Goal: Transaction & Acquisition: Purchase product/service

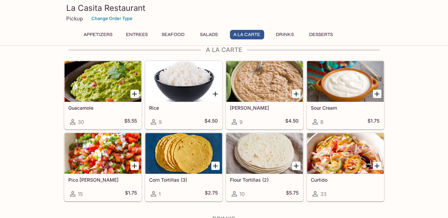
scroll to position [551, 0]
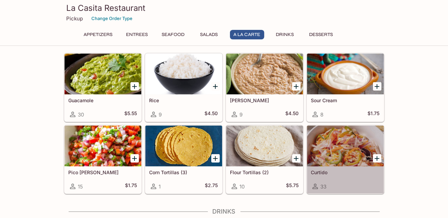
click at [342, 144] on div at bounding box center [345, 146] width 77 height 41
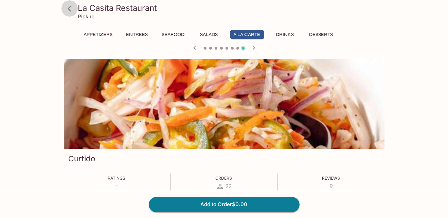
click at [71, 14] on icon at bounding box center [70, 9] width 12 height 12
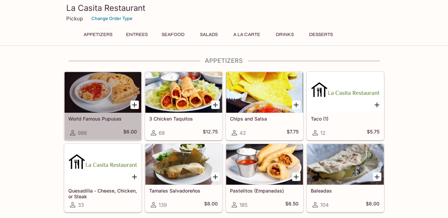
click at [116, 94] on div at bounding box center [103, 92] width 77 height 41
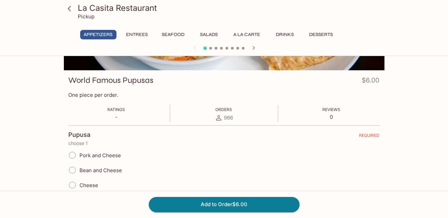
scroll to position [34, 0]
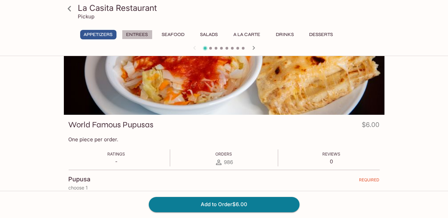
click at [140, 33] on button "Entrees" at bounding box center [137, 35] width 31 height 10
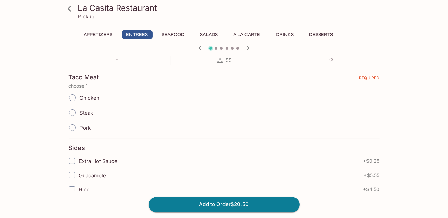
scroll to position [0, 0]
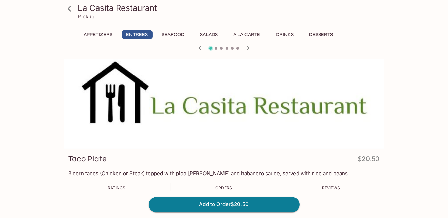
click at [247, 47] on icon "button" at bounding box center [248, 48] width 2 height 4
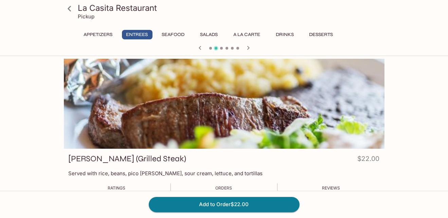
click at [247, 49] on icon "button" at bounding box center [248, 48] width 2 height 4
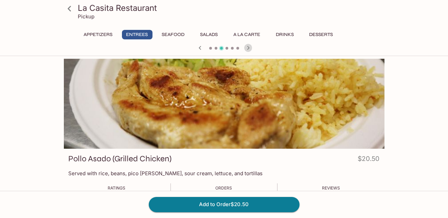
click at [248, 48] on icon "button" at bounding box center [248, 48] width 8 height 8
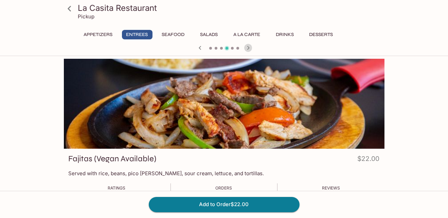
click at [247, 49] on icon "button" at bounding box center [248, 48] width 8 height 8
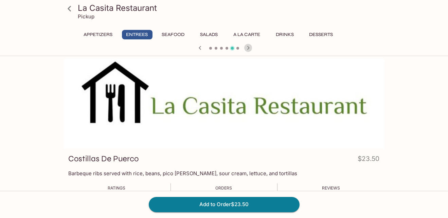
click at [248, 48] on icon "button" at bounding box center [248, 48] width 2 height 4
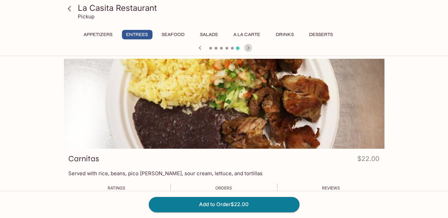
click at [248, 48] on icon "button" at bounding box center [248, 48] width 2 height 4
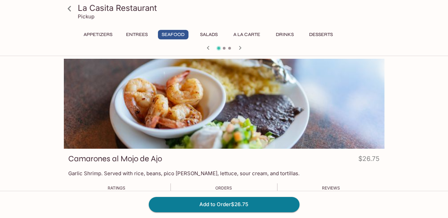
click at [248, 48] on div at bounding box center [224, 48] width 326 height 10
click at [239, 48] on icon "button" at bounding box center [240, 48] width 8 height 8
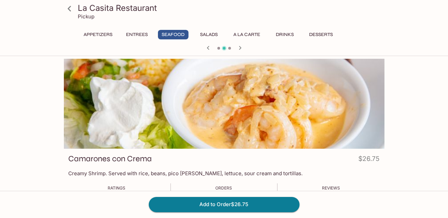
click at [239, 47] on icon "button" at bounding box center [240, 48] width 8 height 8
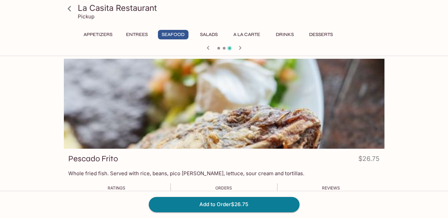
click at [204, 33] on button "Salads" at bounding box center [209, 35] width 31 height 10
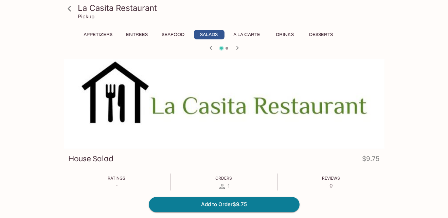
click at [255, 35] on button "A la Carte" at bounding box center [247, 35] width 34 height 10
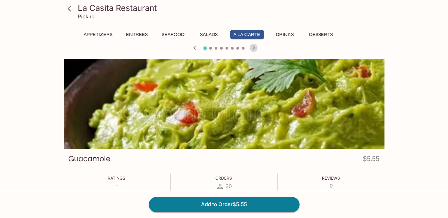
click at [254, 49] on icon "button" at bounding box center [254, 48] width 8 height 8
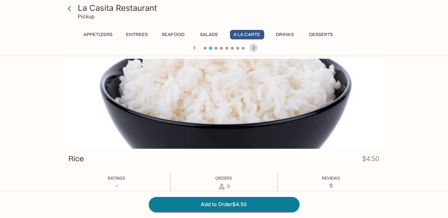
click at [254, 49] on icon "button" at bounding box center [254, 48] width 8 height 8
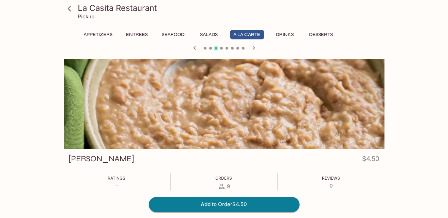
click at [254, 49] on icon "button" at bounding box center [254, 48] width 8 height 8
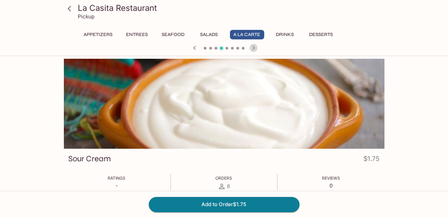
click at [254, 49] on icon "button" at bounding box center [254, 48] width 8 height 8
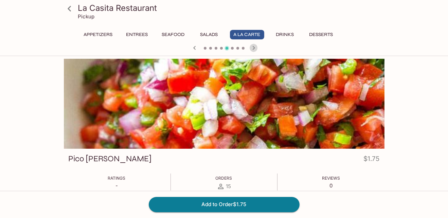
click at [254, 49] on icon "button" at bounding box center [254, 48] width 8 height 8
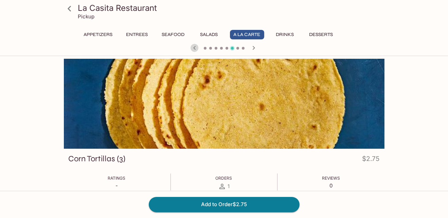
click at [195, 48] on icon "button" at bounding box center [195, 48] width 8 height 8
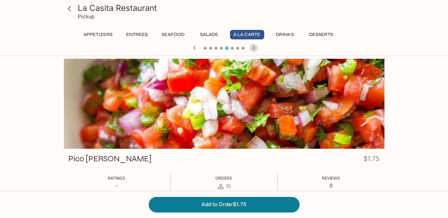
click at [254, 49] on icon "button" at bounding box center [254, 48] width 8 height 8
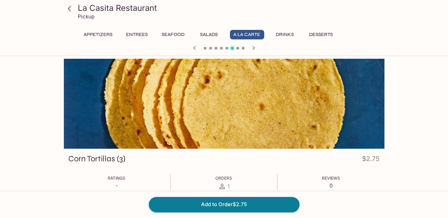
click at [254, 49] on icon "button" at bounding box center [254, 48] width 8 height 8
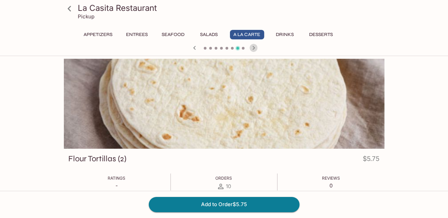
click at [254, 49] on icon "button" at bounding box center [254, 48] width 8 height 8
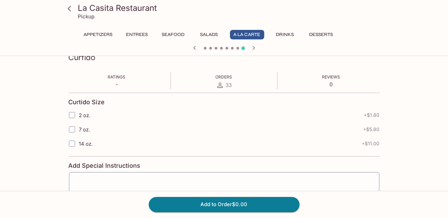
scroll to position [102, 0]
click at [73, 129] on input "7 oz." at bounding box center [72, 129] width 14 height 14
checkbox input "true"
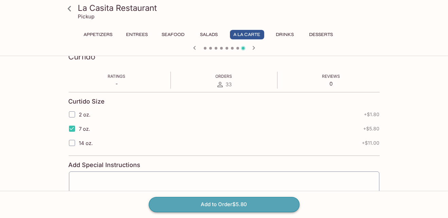
click at [222, 205] on button "Add to Order $5.80" at bounding box center [224, 204] width 151 height 15
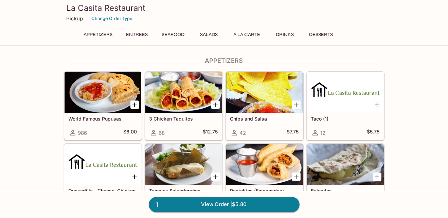
click at [103, 35] on button "Appetizers" at bounding box center [98, 35] width 36 height 10
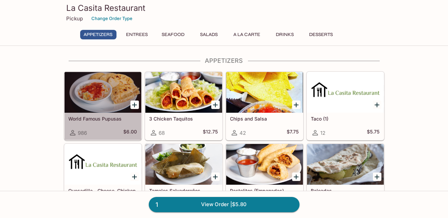
click at [94, 104] on div at bounding box center [103, 92] width 77 height 41
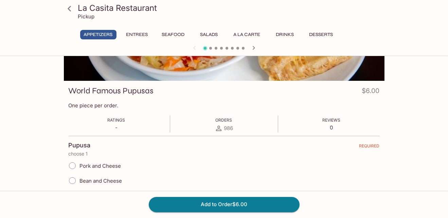
scroll to position [102, 0]
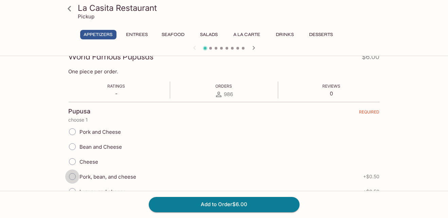
click at [70, 175] on input "Pork, bean, and cheese" at bounding box center [72, 176] width 14 height 14
radio input "true"
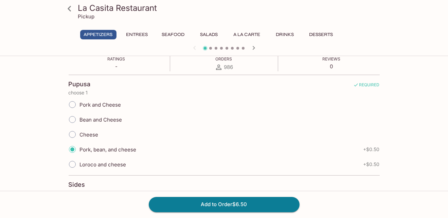
scroll to position [136, 0]
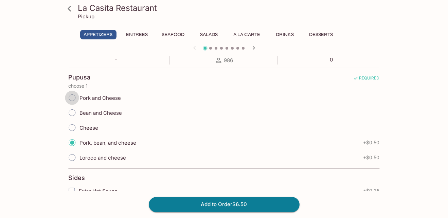
click at [72, 98] on input "Pork and Cheese" at bounding box center [72, 98] width 14 height 14
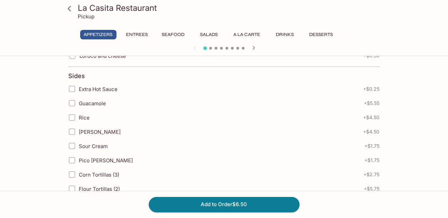
scroll to position [272, 0]
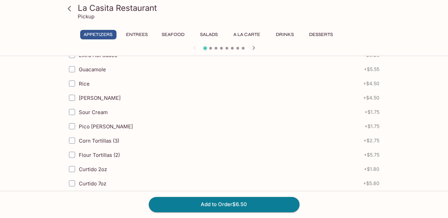
click at [73, 153] on input "Flour Tortillas (2)" at bounding box center [72, 155] width 14 height 14
checkbox input "true"
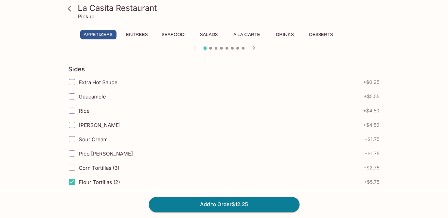
scroll to position [238, 0]
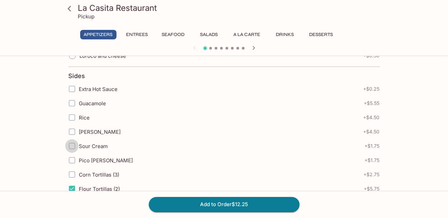
click at [73, 144] on input "Sour Cream" at bounding box center [72, 146] width 14 height 14
checkbox input "true"
click at [70, 101] on input "Guacamole" at bounding box center [72, 103] width 14 height 14
checkbox input "true"
click at [68, 84] on input "Extra Hot Sauce" at bounding box center [72, 89] width 14 height 14
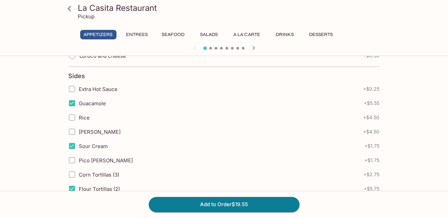
checkbox input "true"
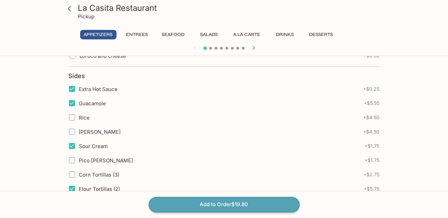
click at [231, 202] on button "Add to Order $19.80" at bounding box center [224, 204] width 151 height 15
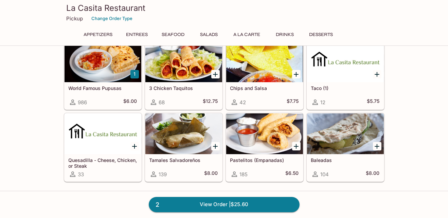
scroll to position [34, 0]
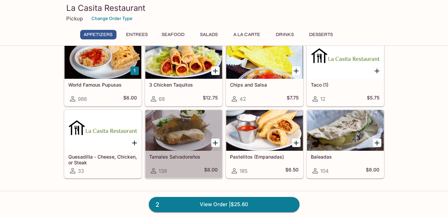
click at [189, 128] on div at bounding box center [183, 130] width 77 height 41
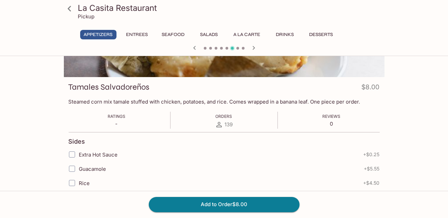
scroll to position [68, 0]
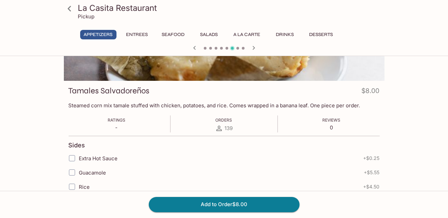
click at [72, 157] on input "Extra Hot Sauce" at bounding box center [72, 158] width 14 height 14
checkbox input "true"
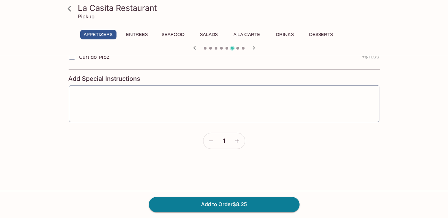
scroll to position [337, 0]
click at [240, 114] on icon "button" at bounding box center [237, 115] width 7 height 7
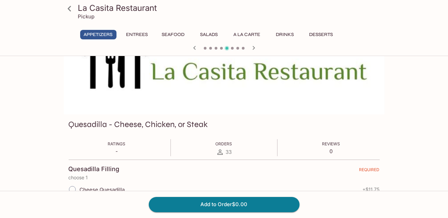
scroll to position [0, 0]
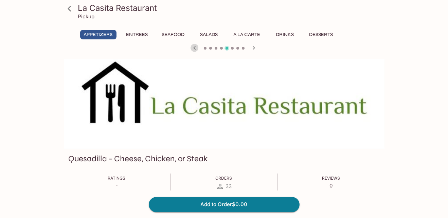
click at [194, 47] on icon "button" at bounding box center [194, 48] width 2 height 4
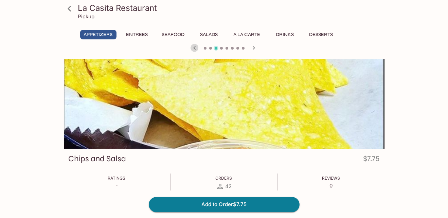
click at [194, 47] on icon "button" at bounding box center [194, 48] width 2 height 4
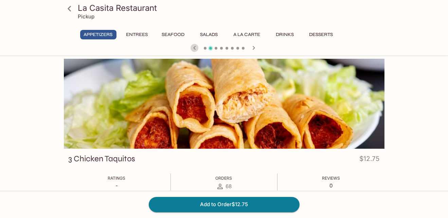
click at [195, 47] on icon "button" at bounding box center [194, 48] width 2 height 4
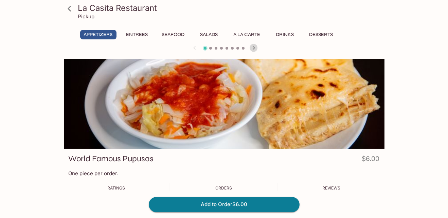
click at [251, 45] on icon "button" at bounding box center [254, 48] width 8 height 8
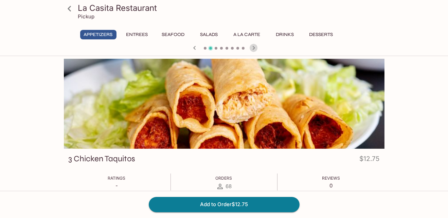
click at [251, 45] on icon "button" at bounding box center [254, 48] width 8 height 8
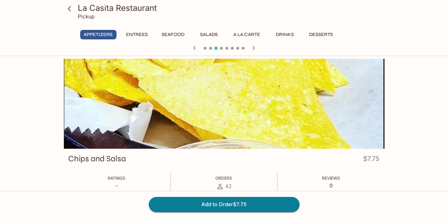
click at [251, 45] on icon "button" at bounding box center [254, 48] width 8 height 8
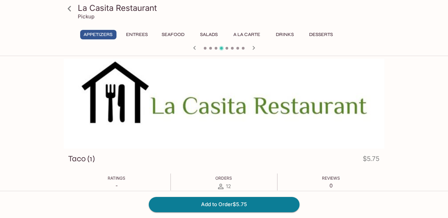
click at [251, 45] on icon "button" at bounding box center [254, 48] width 8 height 8
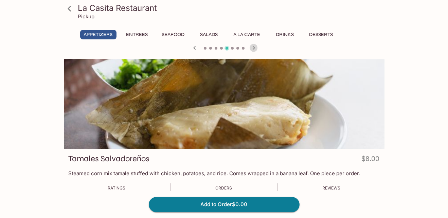
click at [251, 45] on icon "button" at bounding box center [254, 48] width 8 height 8
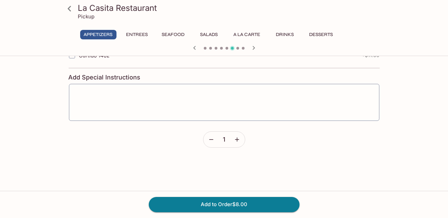
scroll to position [337, 0]
click at [236, 116] on icon "button" at bounding box center [237, 115] width 7 height 7
click at [218, 203] on button "Add to Order $16.00" at bounding box center [224, 204] width 151 height 15
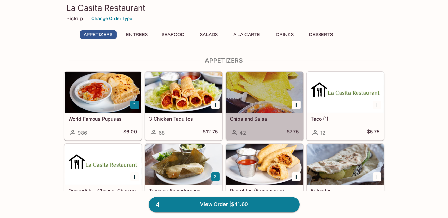
click at [255, 99] on div at bounding box center [264, 92] width 77 height 41
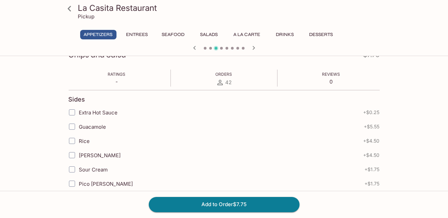
scroll to position [136, 0]
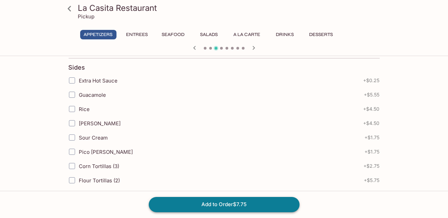
click at [239, 203] on button "Add to Order $7.75" at bounding box center [224, 204] width 151 height 15
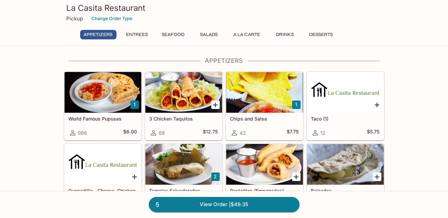
scroll to position [68, 0]
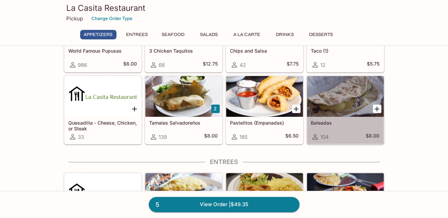
click at [345, 97] on div at bounding box center [345, 96] width 77 height 41
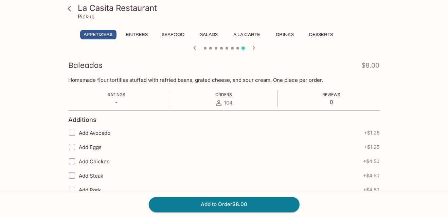
scroll to position [102, 0]
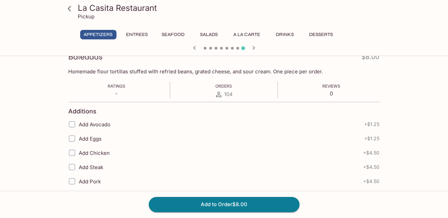
click at [74, 167] on input "Add Steak" at bounding box center [72, 167] width 14 height 14
checkbox input "true"
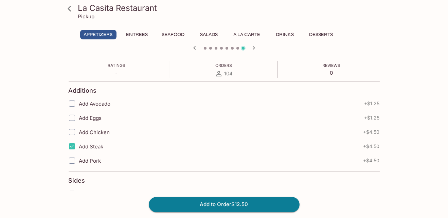
scroll to position [170, 0]
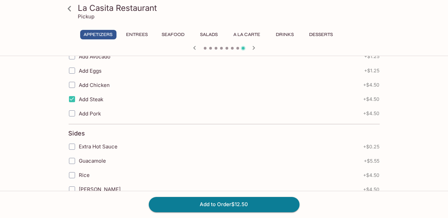
click at [71, 147] on input "Extra Hot Sauce" at bounding box center [72, 147] width 14 height 14
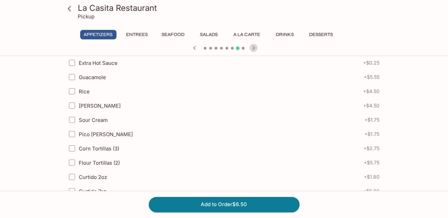
click at [254, 48] on icon "button" at bounding box center [254, 48] width 8 height 8
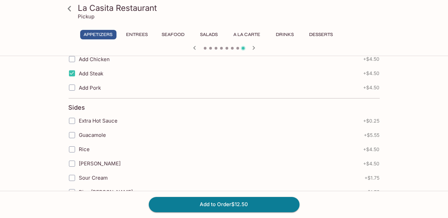
scroll to position [204, 0]
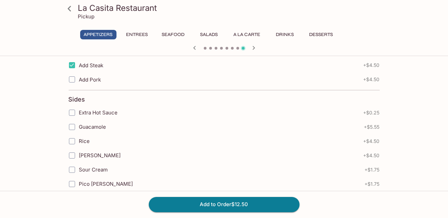
click at [72, 112] on input "Extra Hot Sauce" at bounding box center [72, 113] width 14 height 14
click at [72, 111] on input "Extra Hot Sauce" at bounding box center [72, 113] width 14 height 14
checkbox input "true"
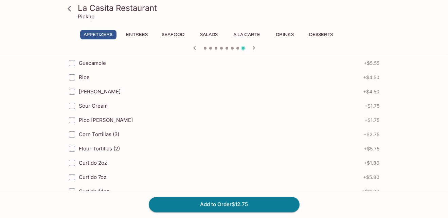
scroll to position [272, 0]
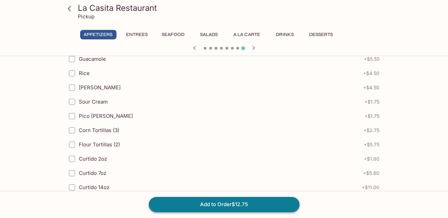
click at [241, 204] on button "Add to Order $12.75" at bounding box center [224, 204] width 151 height 15
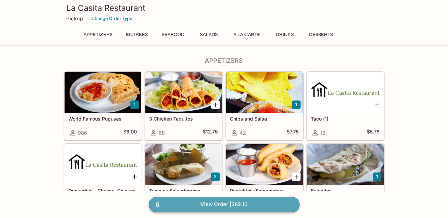
click at [233, 205] on link "6 View Order | $62.10" at bounding box center [224, 204] width 151 height 15
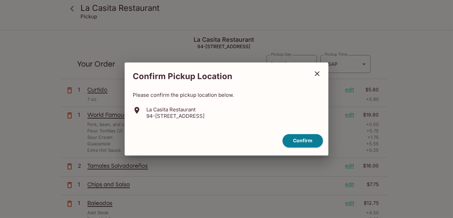
click at [317, 76] on icon "close" at bounding box center [317, 74] width 8 height 8
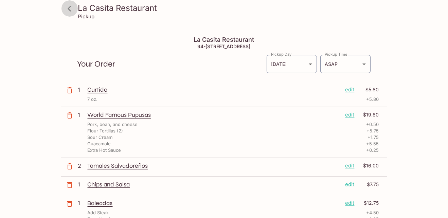
click at [68, 10] on icon at bounding box center [70, 9] width 12 height 12
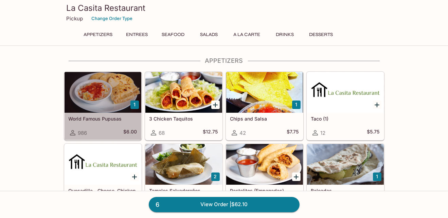
click at [105, 99] on div at bounding box center [103, 92] width 77 height 41
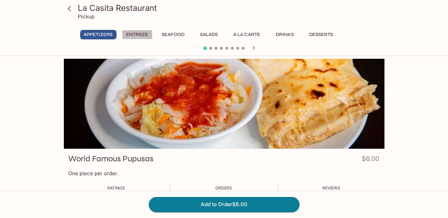
click at [146, 35] on button "Entrees" at bounding box center [137, 35] width 31 height 10
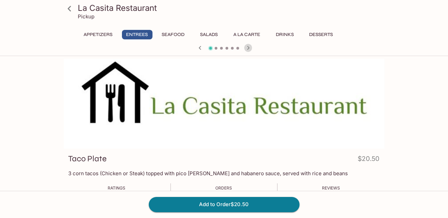
click at [249, 47] on icon "button" at bounding box center [248, 48] width 8 height 8
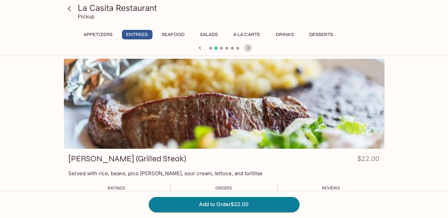
click at [250, 47] on icon "button" at bounding box center [248, 48] width 8 height 8
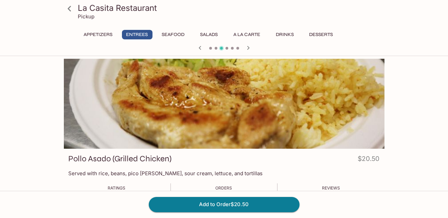
click at [250, 47] on icon "button" at bounding box center [248, 48] width 8 height 8
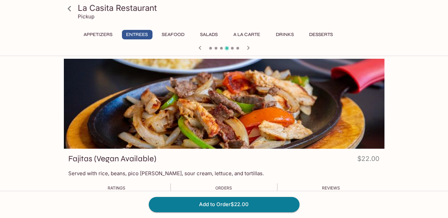
click at [250, 47] on icon "button" at bounding box center [248, 48] width 8 height 8
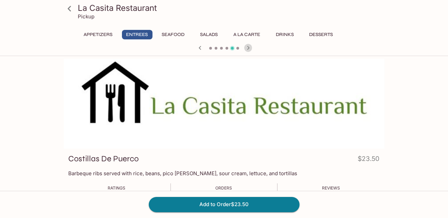
click at [250, 47] on icon "button" at bounding box center [248, 48] width 8 height 8
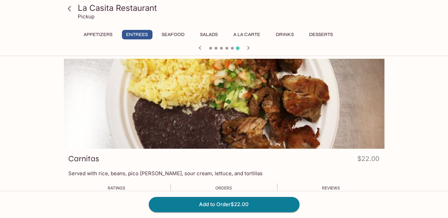
click at [250, 47] on icon "button" at bounding box center [248, 48] width 8 height 8
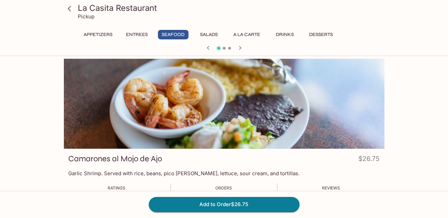
click at [250, 47] on div at bounding box center [224, 48] width 326 height 10
click at [240, 48] on icon "button" at bounding box center [240, 48] width 2 height 4
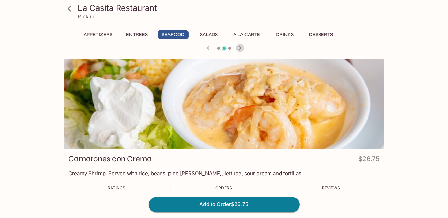
click at [240, 48] on icon "button" at bounding box center [240, 48] width 2 height 4
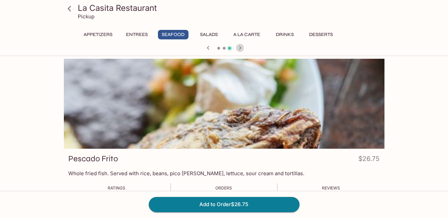
click at [240, 48] on icon "button" at bounding box center [240, 48] width 2 height 4
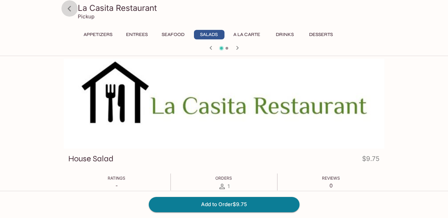
click at [70, 10] on icon at bounding box center [69, 8] width 3 height 5
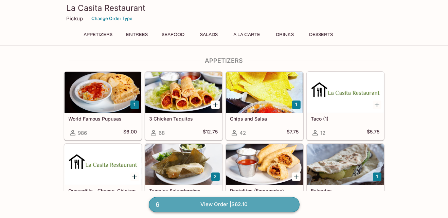
click at [220, 207] on link "6 View Order | $62.10" at bounding box center [224, 204] width 151 height 15
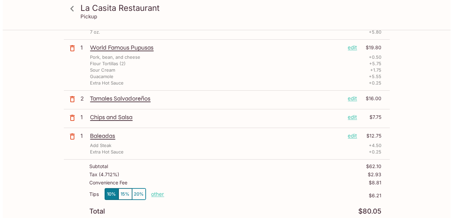
scroll to position [68, 0]
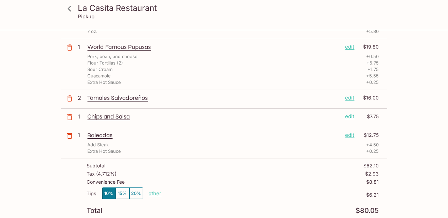
click at [350, 134] on p "edit" at bounding box center [349, 134] width 9 height 7
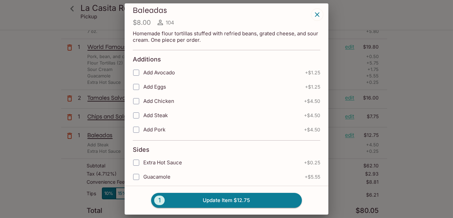
scroll to position [0, 0]
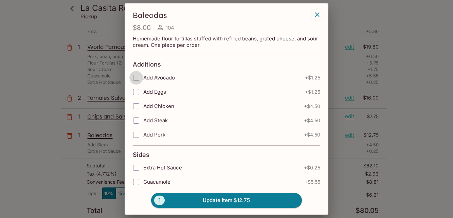
click at [135, 77] on input "Add Avocado" at bounding box center [136, 78] width 14 height 14
checkbox input "true"
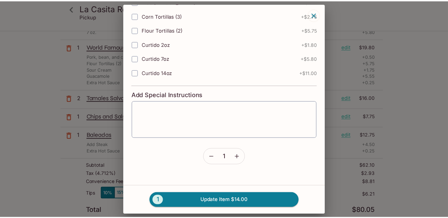
scroll to position [250, 0]
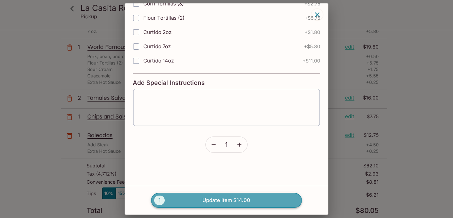
click at [238, 197] on button "1 Update Item $14.00" at bounding box center [226, 200] width 151 height 15
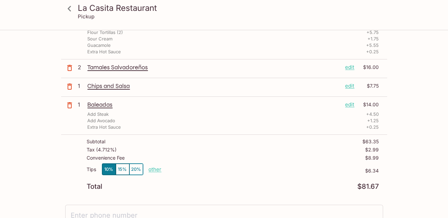
scroll to position [136, 0]
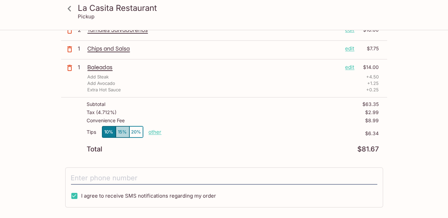
click at [127, 129] on button "15%" at bounding box center [123, 131] width 14 height 11
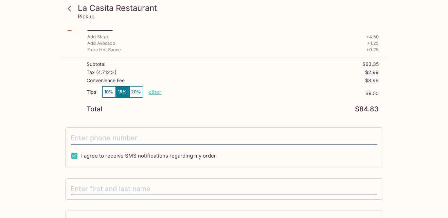
scroll to position [204, 0]
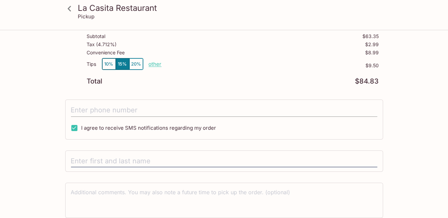
click at [86, 110] on input "tel" at bounding box center [224, 110] width 306 height 13
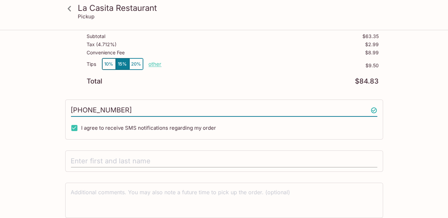
type input "[PHONE_NUMBER]"
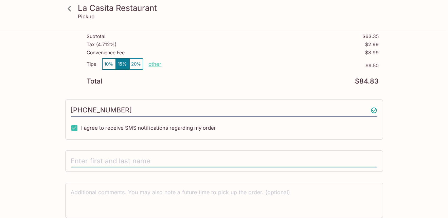
click at [87, 159] on input "text" at bounding box center [224, 161] width 306 height 13
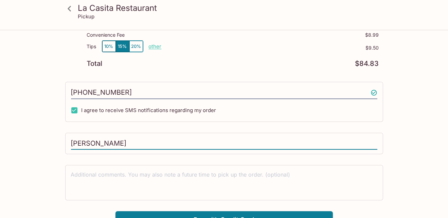
scroll to position [229, 0]
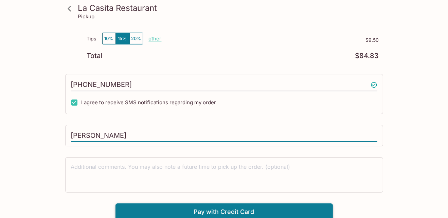
type input "[PERSON_NAME]"
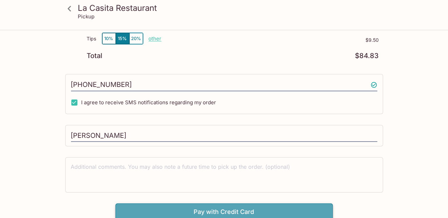
click at [221, 211] on button "Pay with Credit Card" at bounding box center [223, 211] width 217 height 17
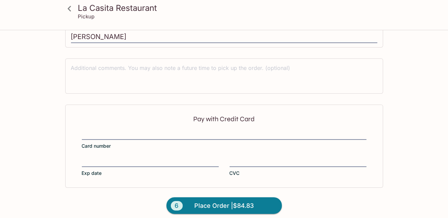
scroll to position [331, 0]
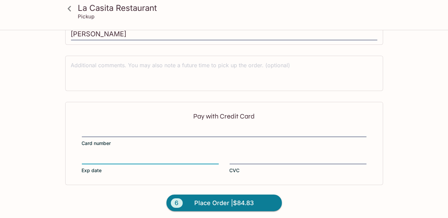
click at [242, 155] on div at bounding box center [298, 160] width 137 height 10
click at [242, 155] on input "CVC" at bounding box center [298, 155] width 137 height 0
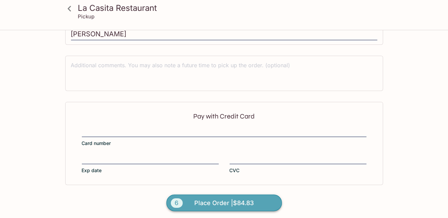
click at [215, 200] on span "Place Order | $84.83" at bounding box center [223, 203] width 59 height 11
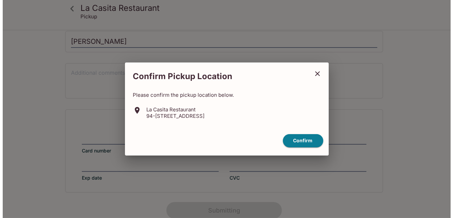
scroll to position [186, 0]
